Goal: Transaction & Acquisition: Purchase product/service

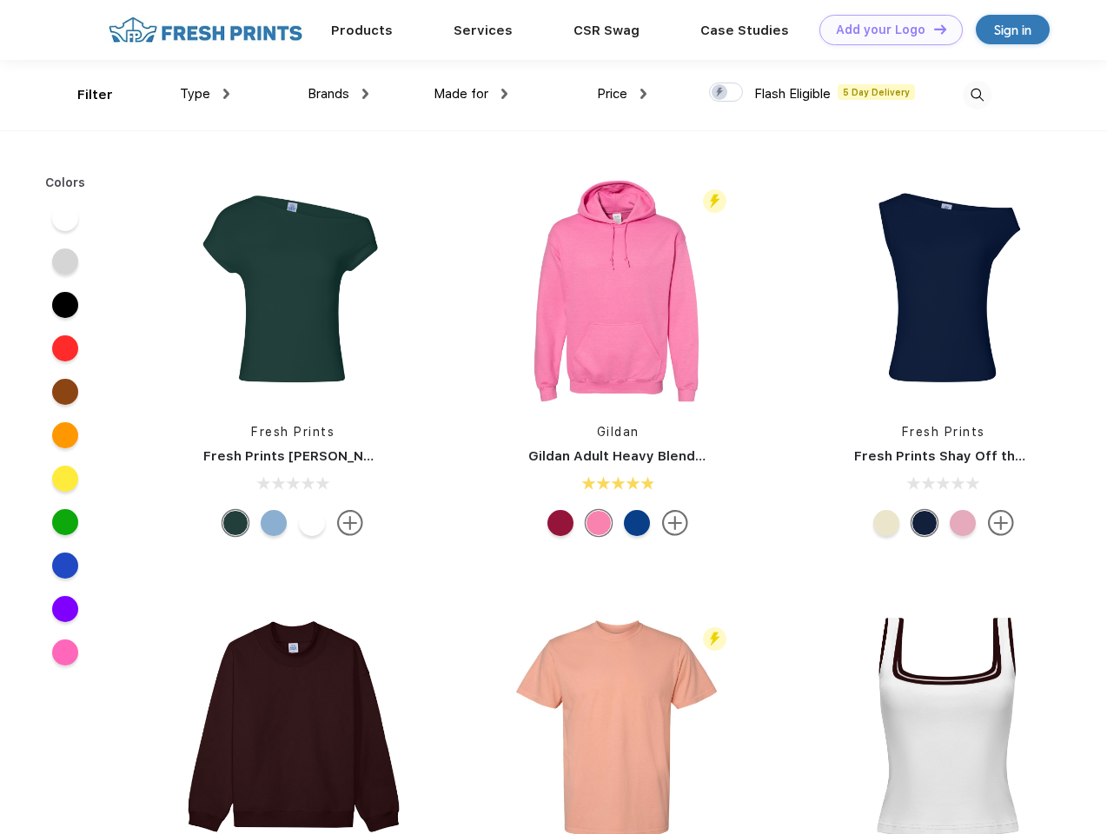
click at [885, 30] on link "Add your Logo Design Tool" at bounding box center [890, 30] width 143 height 30
click at [0, 0] on div "Design Tool" at bounding box center [0, 0] width 0 height 0
click at [932, 29] on link "Add your Logo Design Tool" at bounding box center [890, 30] width 143 height 30
click at [83, 95] on div "Filter" at bounding box center [95, 95] width 36 height 20
click at [205, 94] on span "Type" at bounding box center [195, 94] width 30 height 16
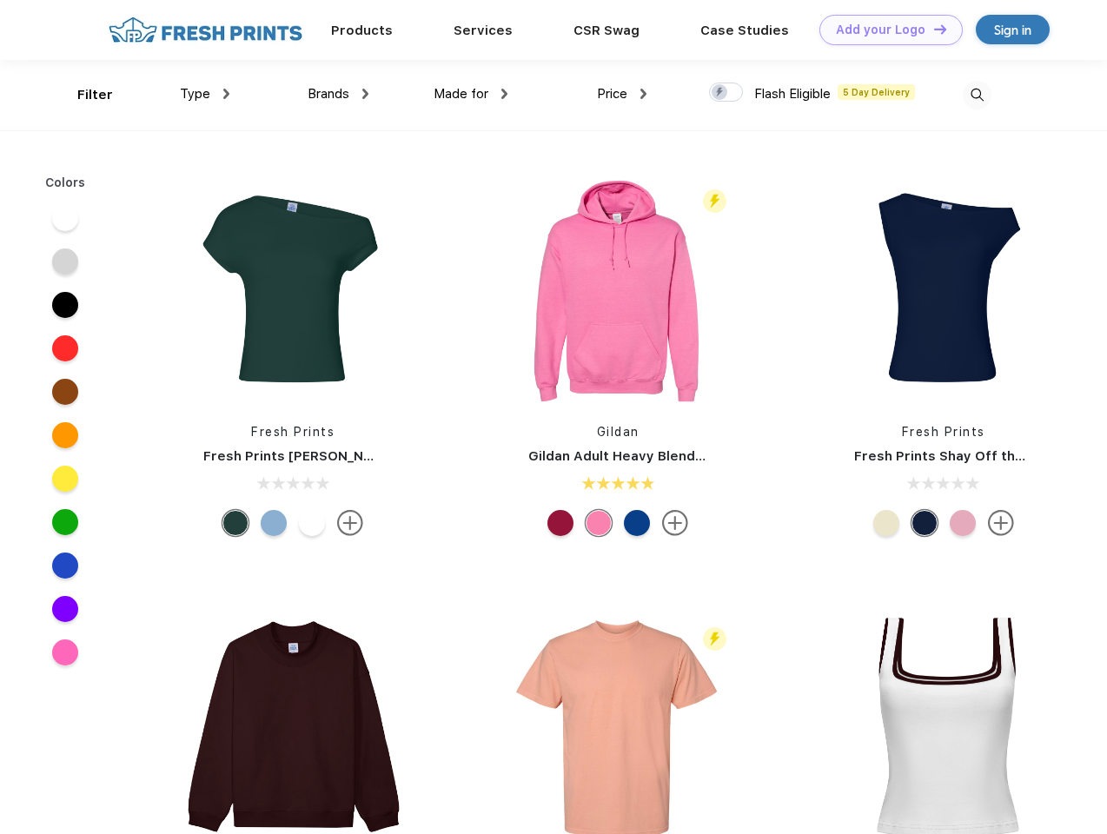
click at [338, 94] on span "Brands" at bounding box center [329, 94] width 42 height 16
click at [471, 94] on span "Made for" at bounding box center [461, 94] width 55 height 16
click at [622, 94] on span "Price" at bounding box center [612, 94] width 30 height 16
click at [726, 93] on div at bounding box center [726, 92] width 34 height 19
click at [720, 93] on input "checkbox" at bounding box center [714, 87] width 11 height 11
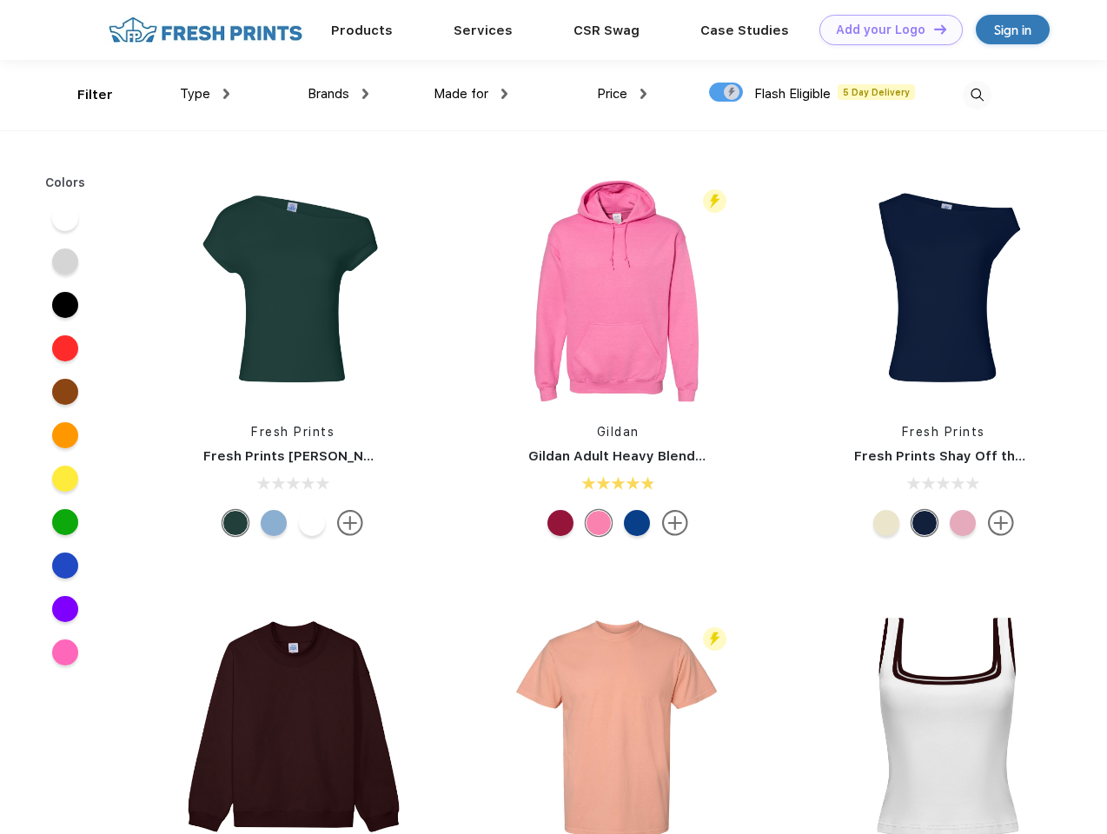
click at [977, 95] on img at bounding box center [977, 95] width 29 height 29
